Goal: Information Seeking & Learning: Check status

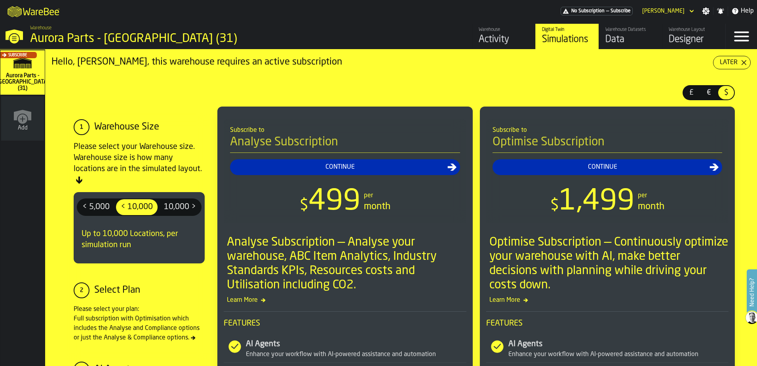
click at [498, 40] on div "Activity" at bounding box center [504, 39] width 50 height 13
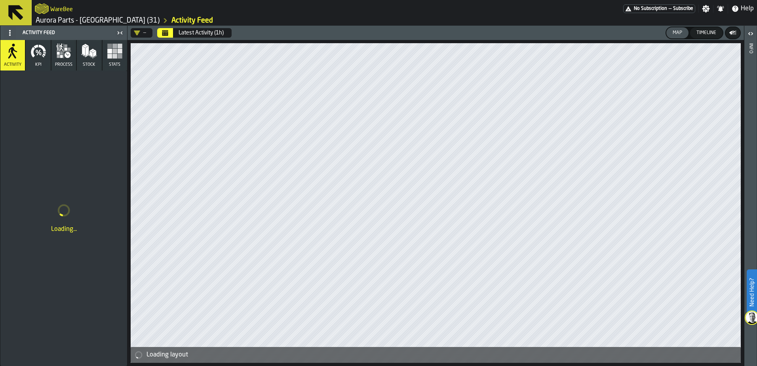
click at [82, 51] on polygon "button" at bounding box center [83, 51] width 3 height 10
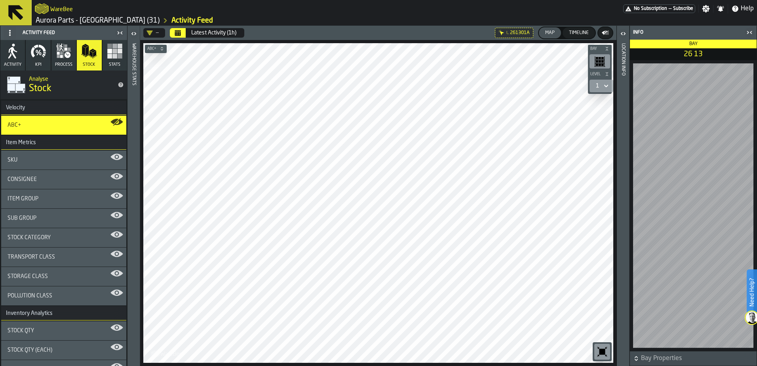
click at [41, 164] on div "SKU" at bounding box center [63, 159] width 125 height 19
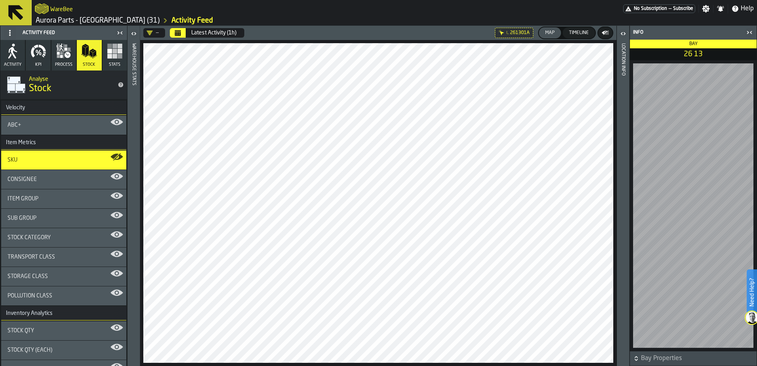
click at [15, 158] on span "SKU" at bounding box center [13, 160] width 10 height 6
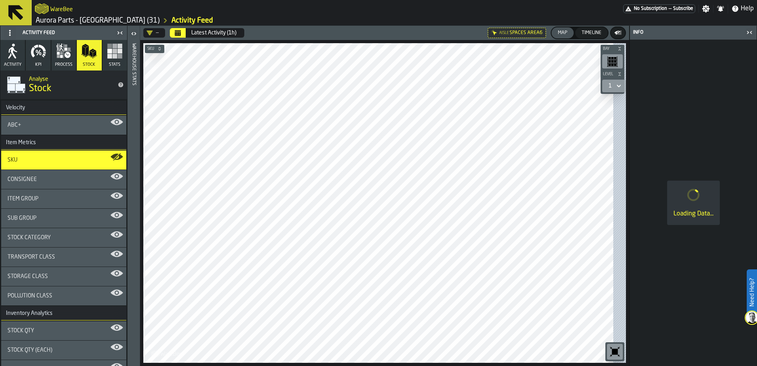
scroll to position [53, 0]
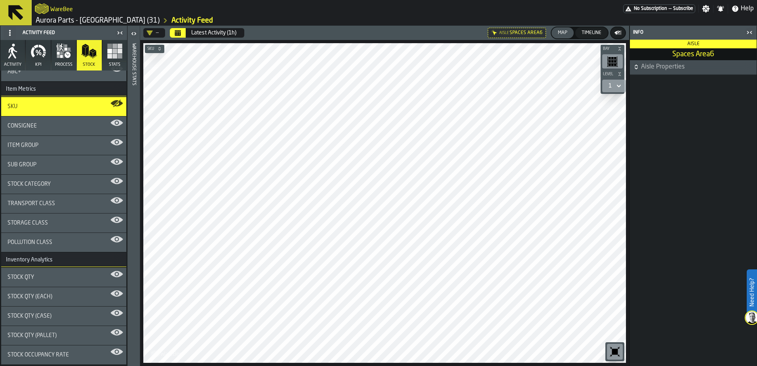
click at [24, 276] on span "Stock Qty" at bounding box center [21, 277] width 27 height 6
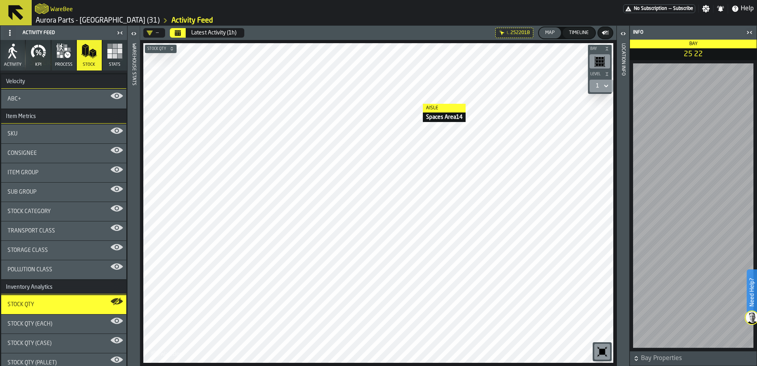
scroll to position [0, 0]
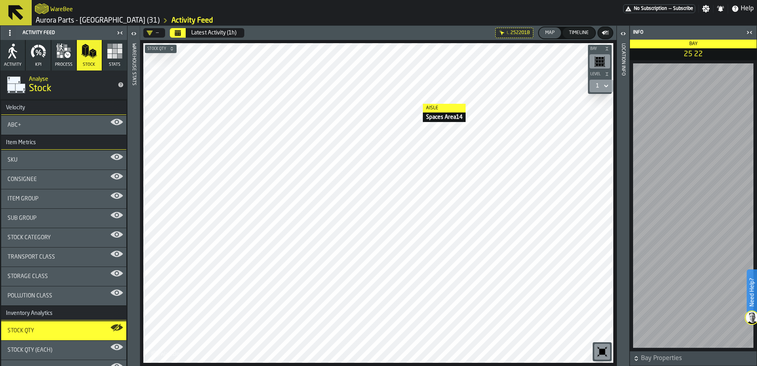
click at [112, 54] on rect "button" at bounding box center [114, 56] width 5 height 5
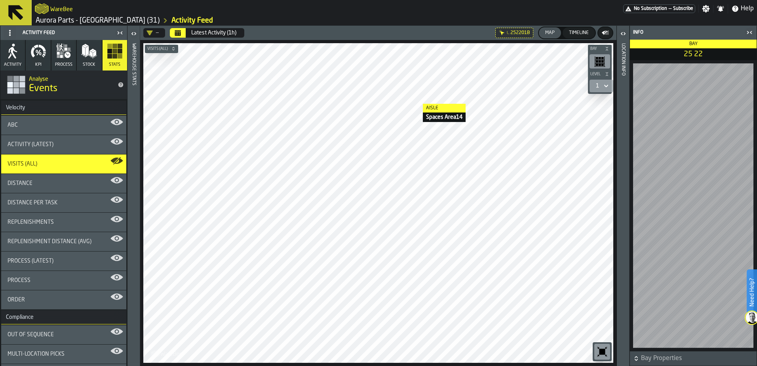
click at [34, 126] on div "ABC" at bounding box center [64, 125] width 112 height 6
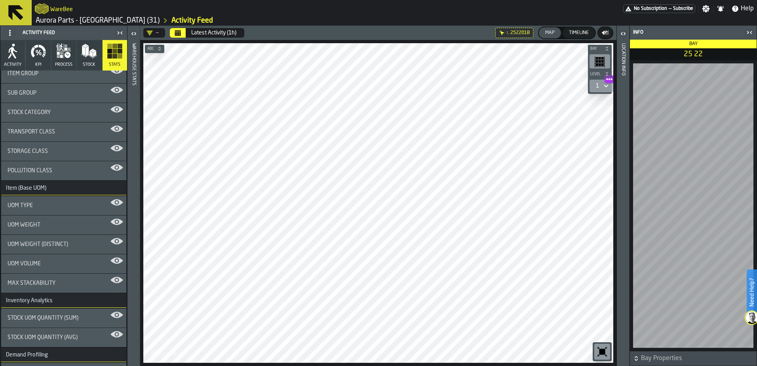
scroll to position [57, 0]
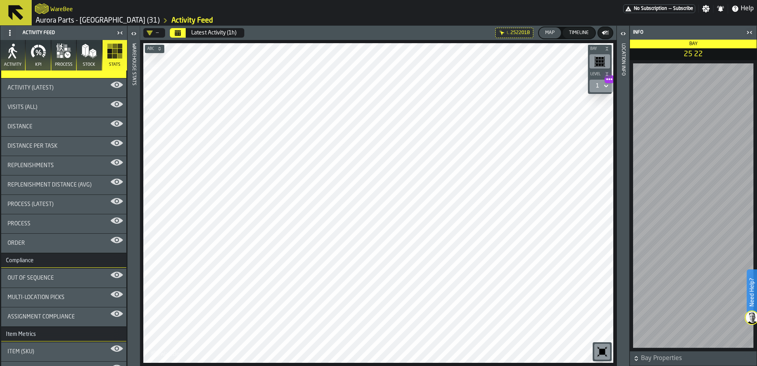
click at [14, 16] on icon at bounding box center [15, 12] width 19 height 19
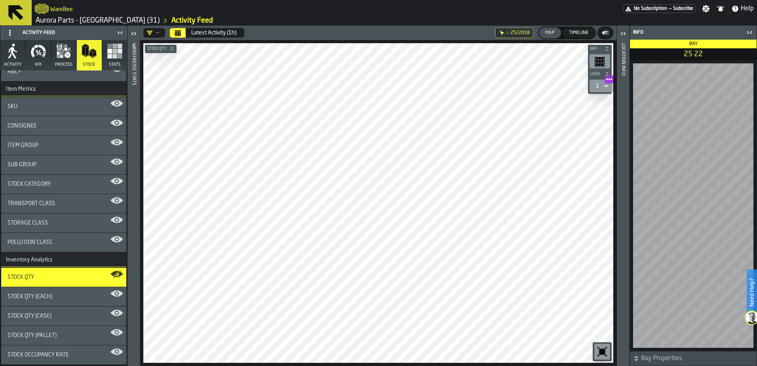
scroll to position [53, 0]
click at [14, 16] on icon at bounding box center [15, 12] width 19 height 19
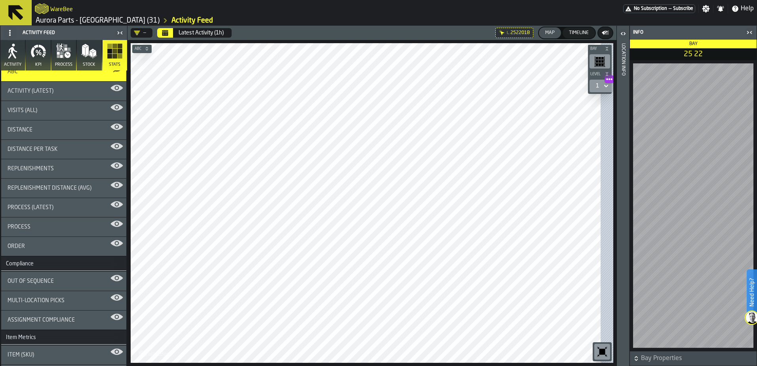
scroll to position [57, 0]
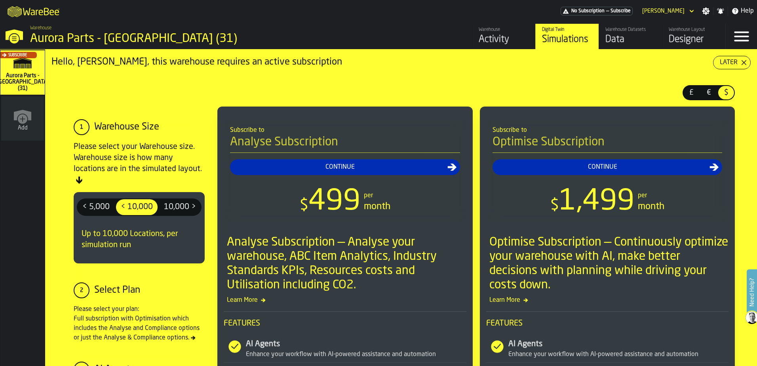
click at [617, 39] on div "Data" at bounding box center [630, 39] width 50 height 13
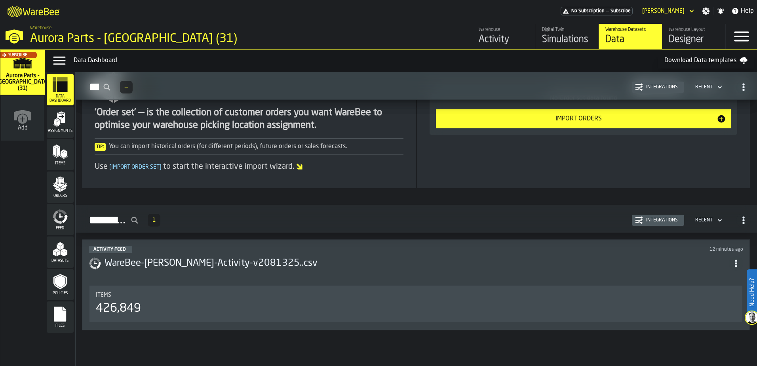
scroll to position [680, 0]
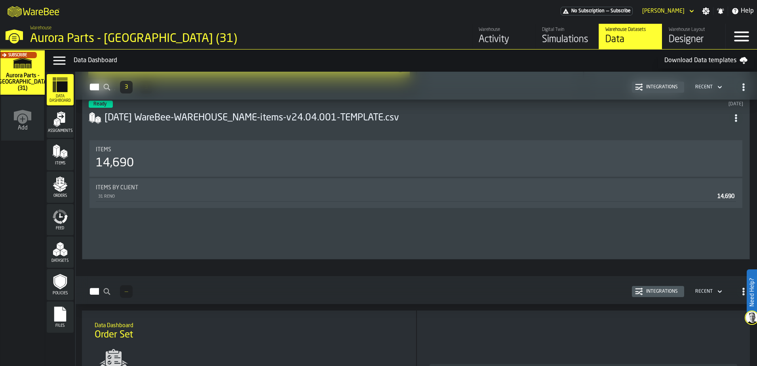
click at [474, 34] on link "Warehouse Activity" at bounding box center [503, 36] width 63 height 25
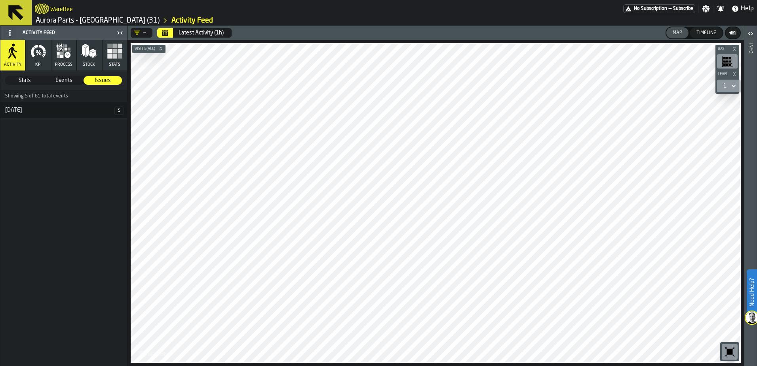
click at [21, 109] on div "11 August" at bounding box center [57, 110] width 114 height 6
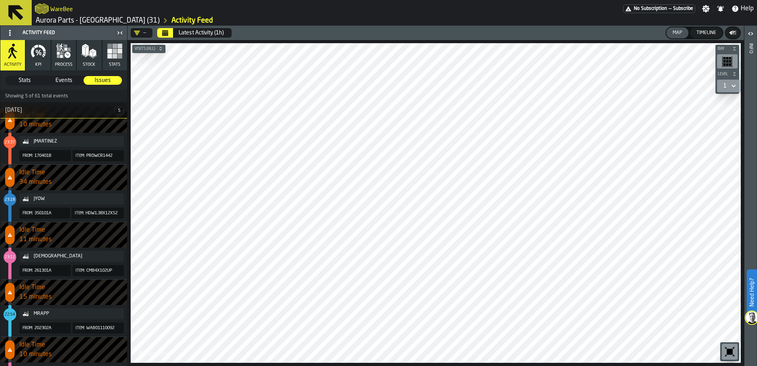
scroll to position [29, 0]
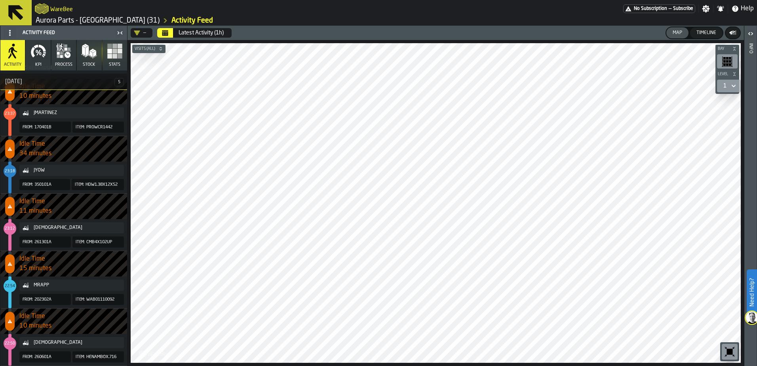
click at [46, 211] on span "11 minutes" at bounding box center [73, 211] width 108 height 10
click at [42, 229] on div "ACHRISTIAN" at bounding box center [77, 228] width 87 height 6
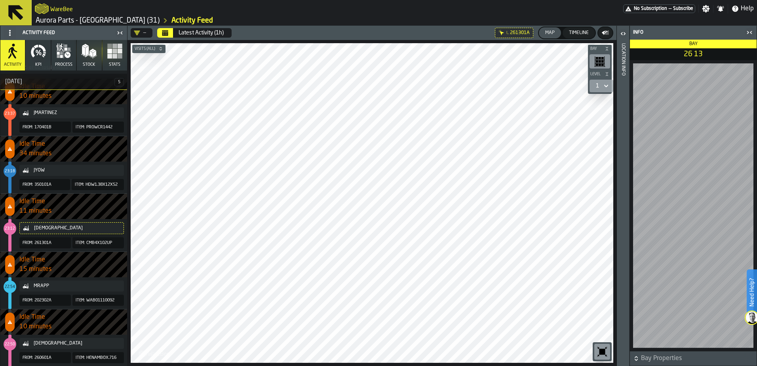
scroll to position [0, 0]
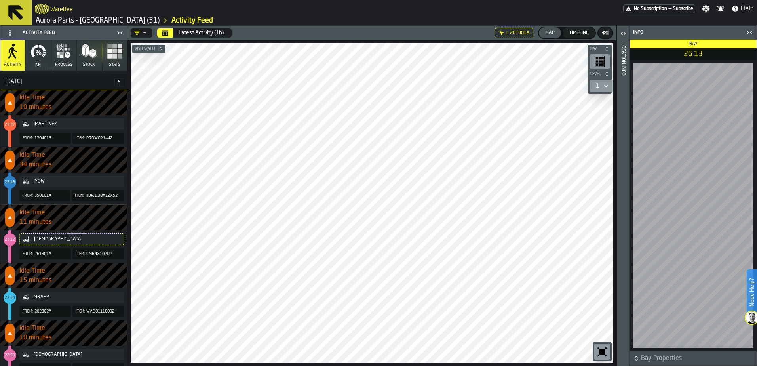
click at [22, 78] on h3 "11 August 5" at bounding box center [63, 82] width 127 height 16
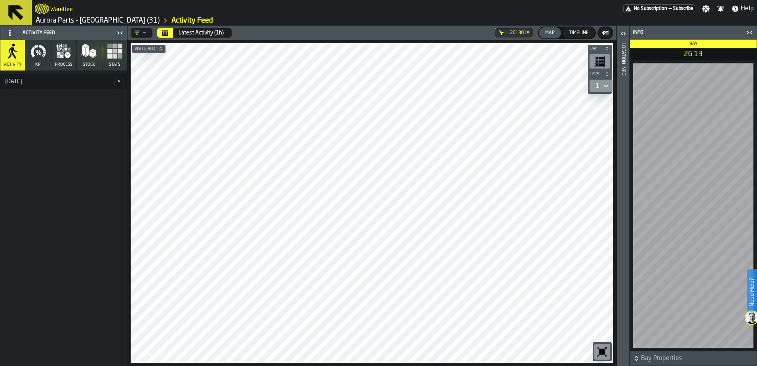
click at [40, 55] on icon "button" at bounding box center [38, 51] width 16 height 16
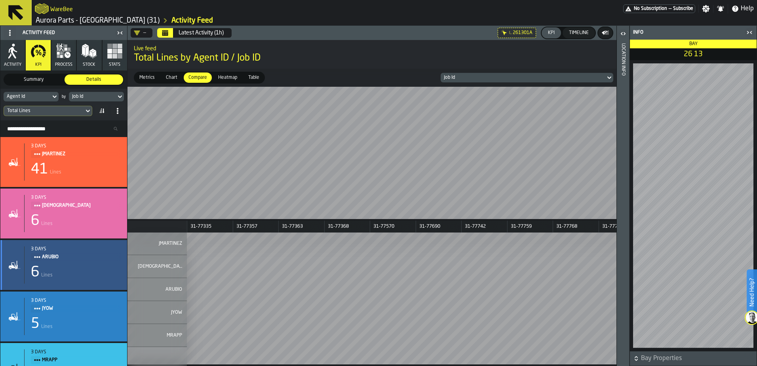
scroll to position [15, 0]
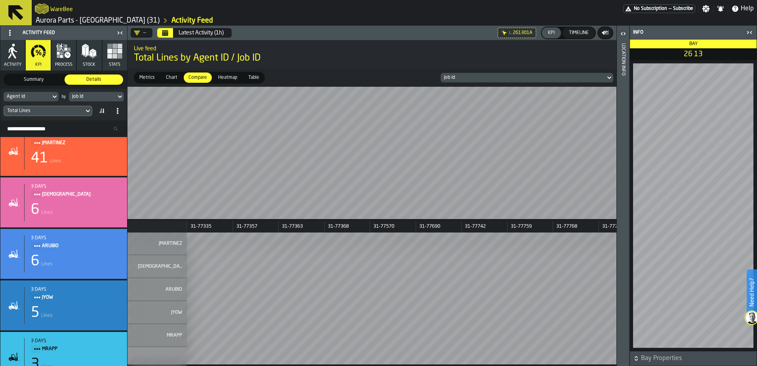
click at [66, 53] on icon "button" at bounding box center [68, 55] width 6 height 6
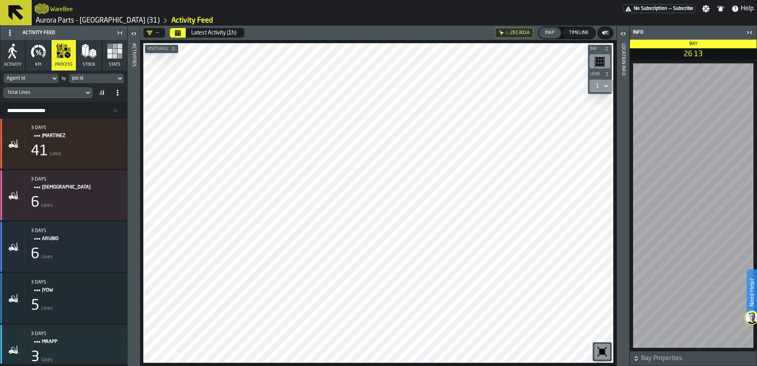
click at [88, 53] on polygon "button" at bounding box center [87, 51] width 3 height 10
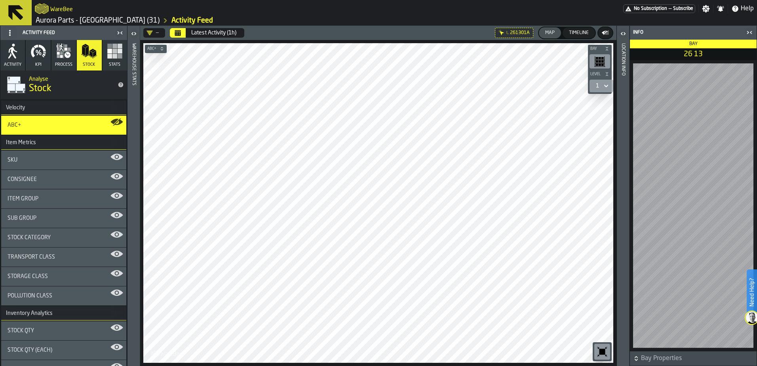
scroll to position [53, 0]
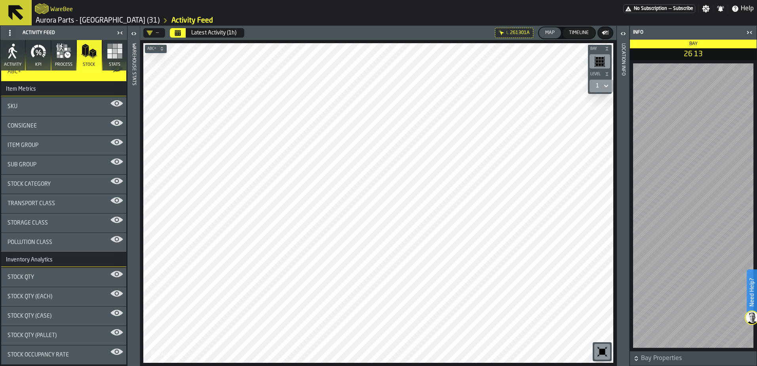
click at [110, 57] on icon "button" at bounding box center [115, 51] width 16 height 16
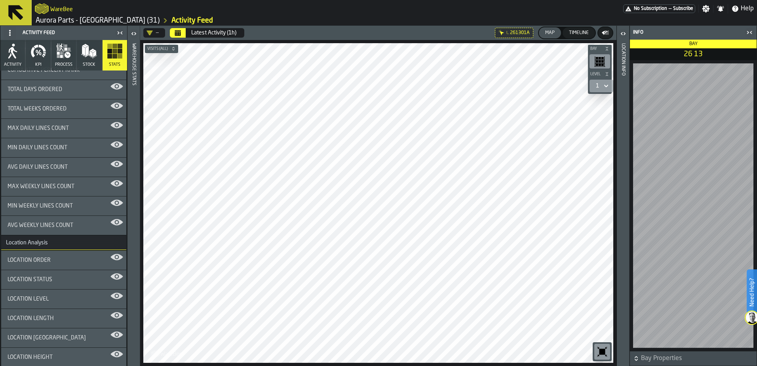
scroll to position [832, 0]
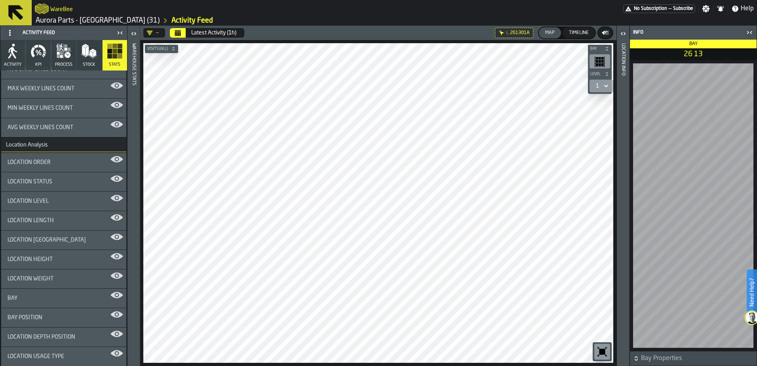
click at [16, 11] on icon at bounding box center [15, 12] width 15 height 15
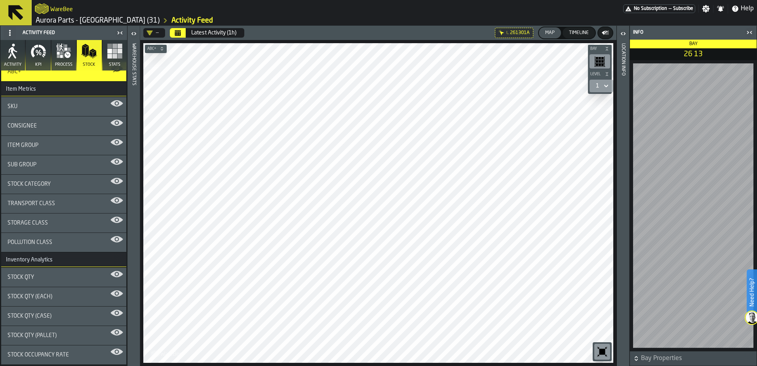
scroll to position [53, 0]
click at [16, 11] on icon at bounding box center [15, 12] width 15 height 15
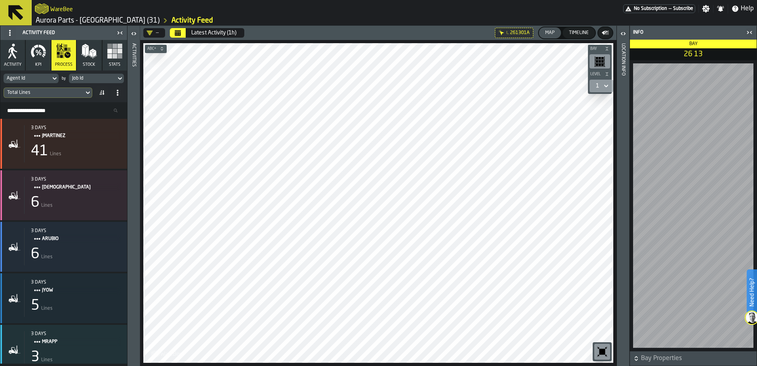
click at [16, 11] on icon at bounding box center [15, 12] width 15 height 15
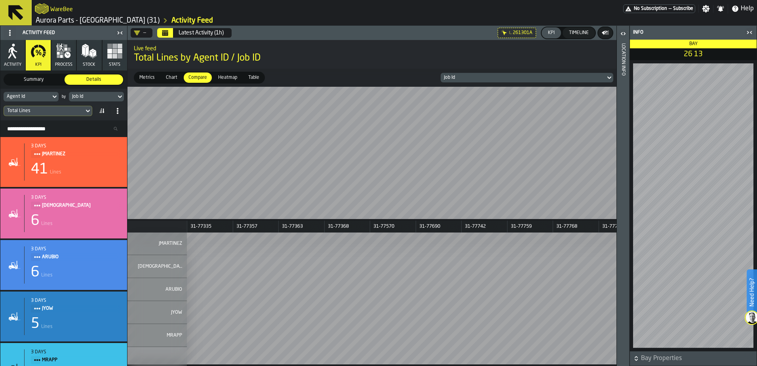
click at [21, 15] on icon at bounding box center [15, 12] width 19 height 19
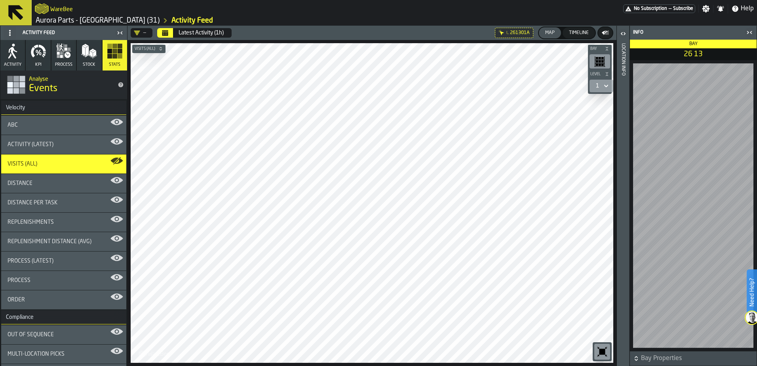
click at [21, 15] on icon at bounding box center [15, 12] width 19 height 19
